Goal: Navigation & Orientation: Find specific page/section

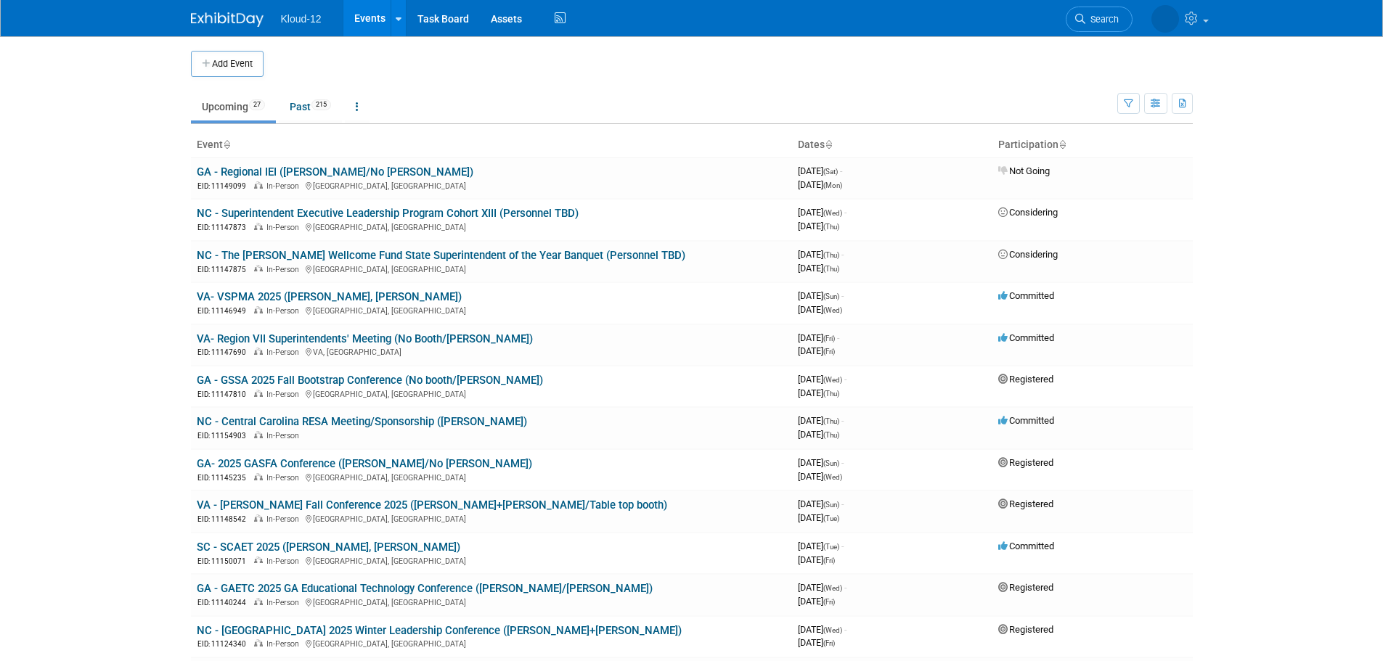
click at [485, 587] on link "GA - GAETC 2025 GA Educational Technology Conference ([PERSON_NAME]/[PERSON_NAM…" at bounding box center [425, 588] width 456 height 13
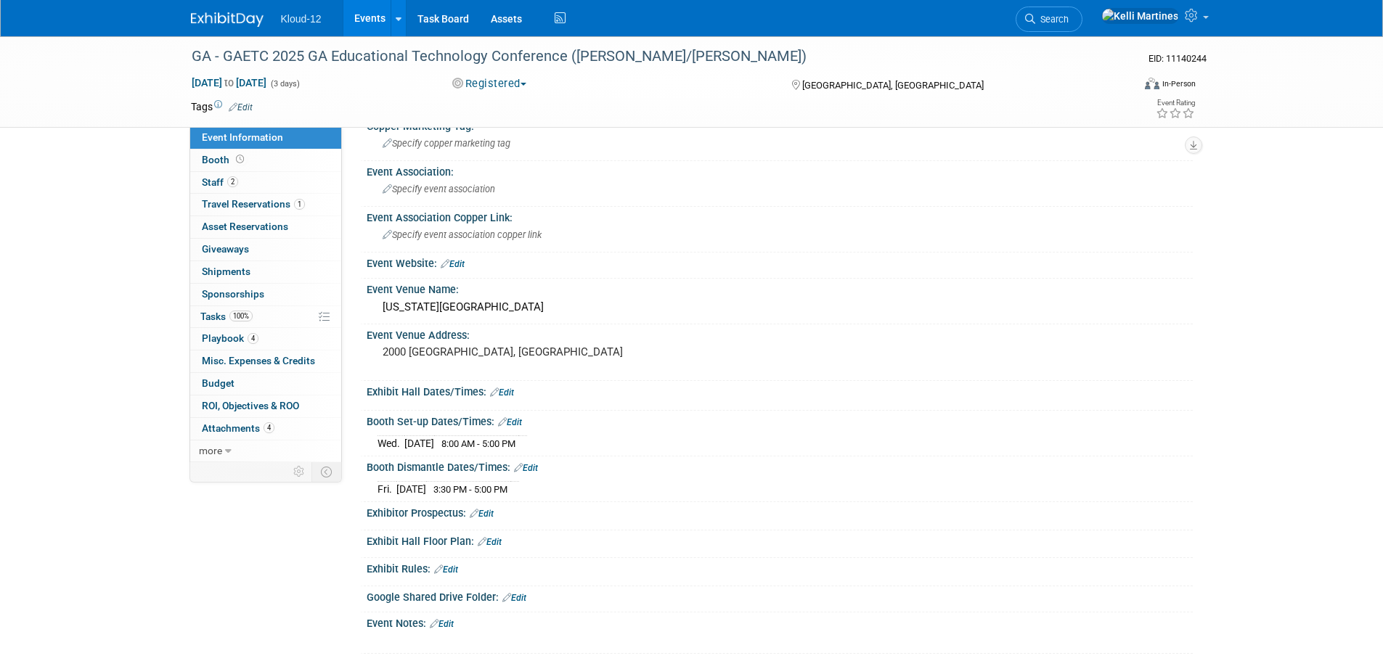
scroll to position [73, 0]
click at [251, 197] on link "1 Travel Reservations 1" at bounding box center [265, 205] width 151 height 22
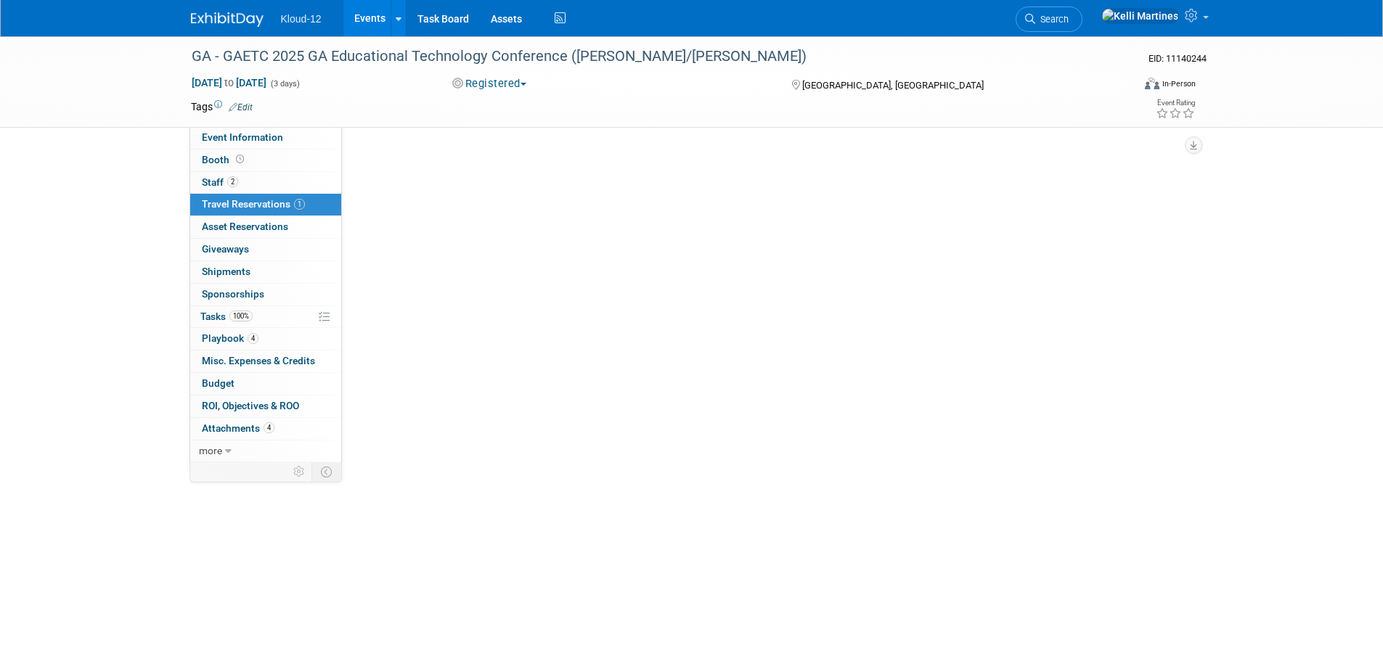
scroll to position [0, 0]
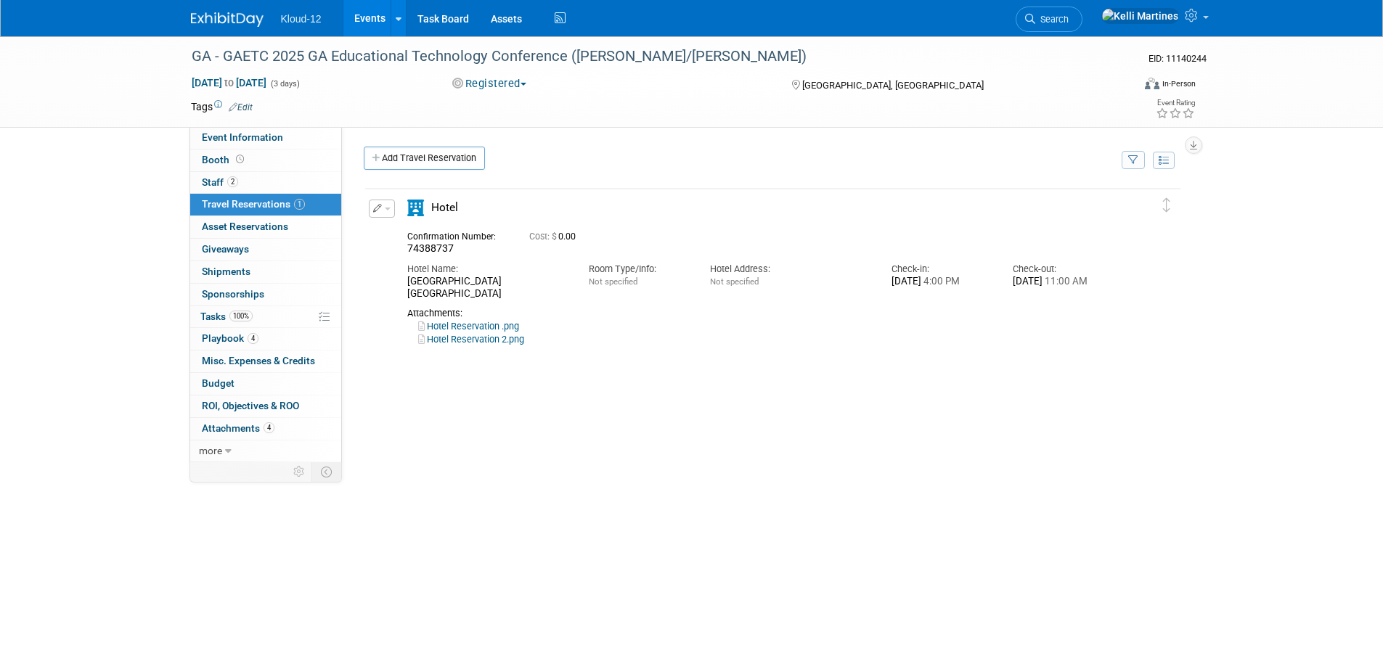
click at [213, 156] on span "Booth" at bounding box center [224, 160] width 45 height 12
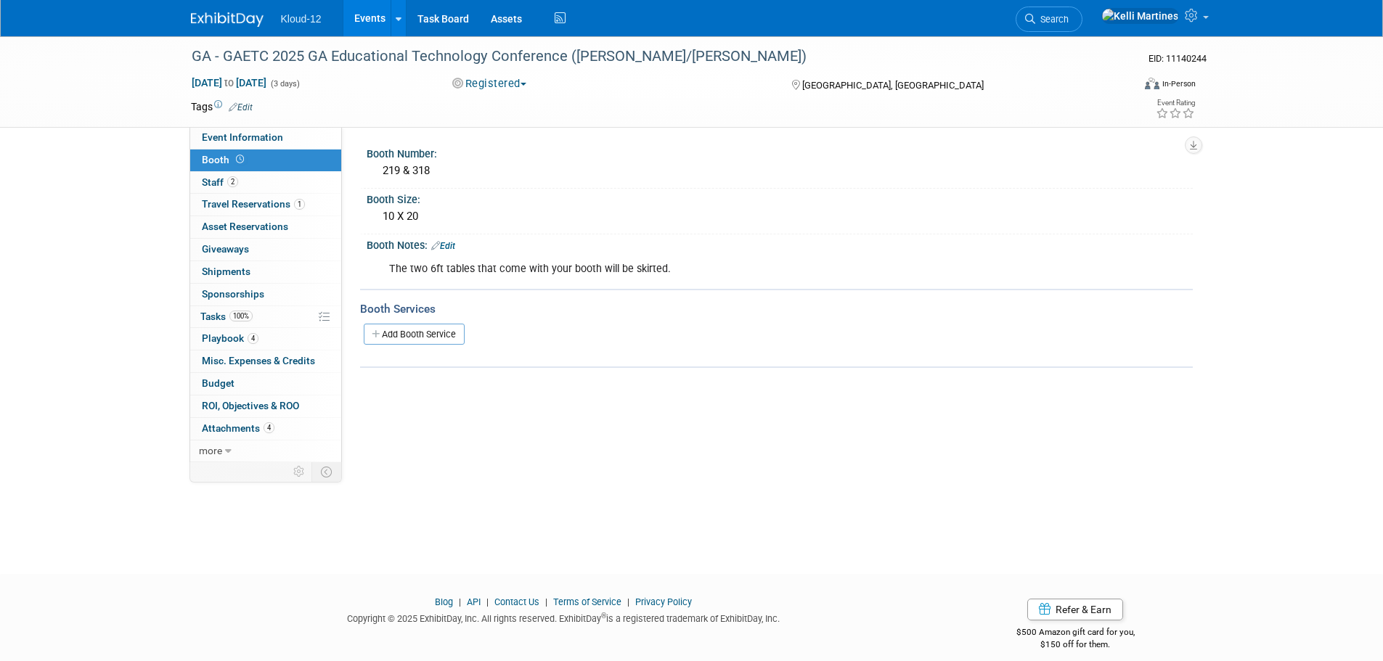
click at [240, 421] on link "4 Attachments 4" at bounding box center [265, 429] width 151 height 22
